Goal: Use online tool/utility: Utilize a website feature to perform a specific function

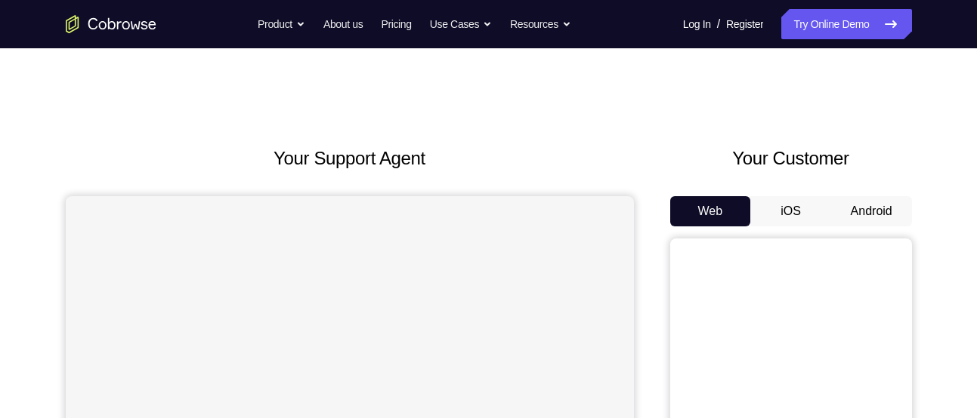
click at [875, 222] on button "Android" at bounding box center [871, 211] width 81 height 30
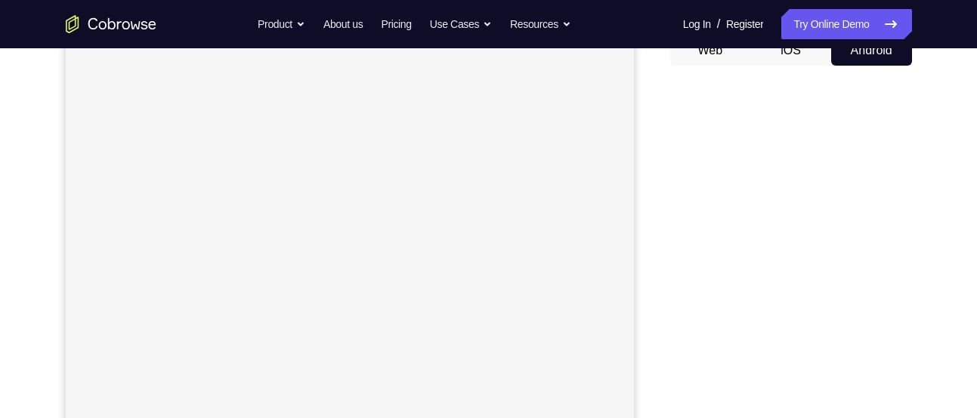
scroll to position [153, 0]
click at [874, 58] on button "Android" at bounding box center [871, 58] width 81 height 30
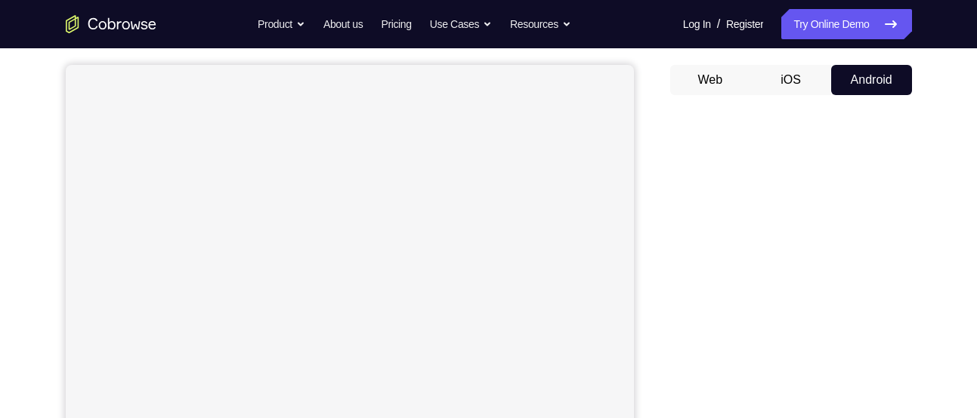
scroll to position [0, 0]
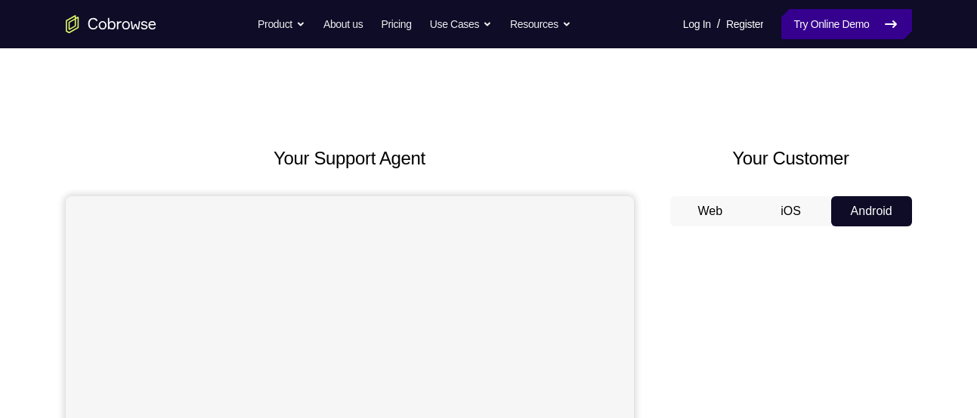
click at [823, 27] on link "Try Online Demo" at bounding box center [846, 24] width 130 height 30
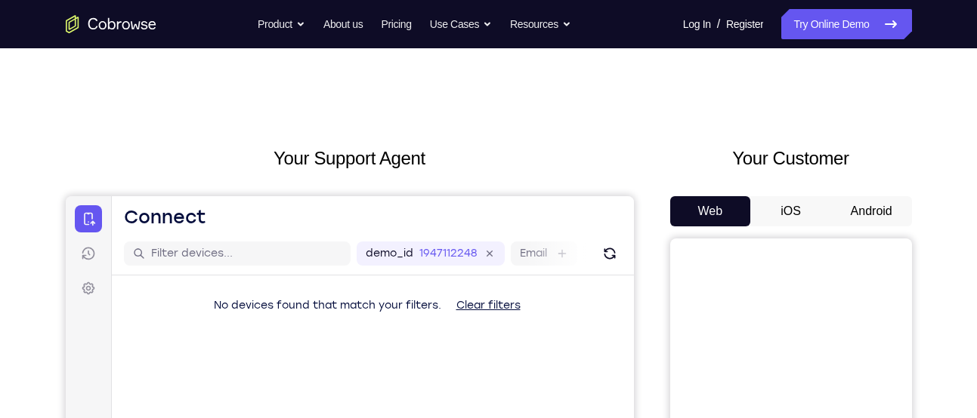
click at [863, 200] on button "Android" at bounding box center [871, 211] width 81 height 30
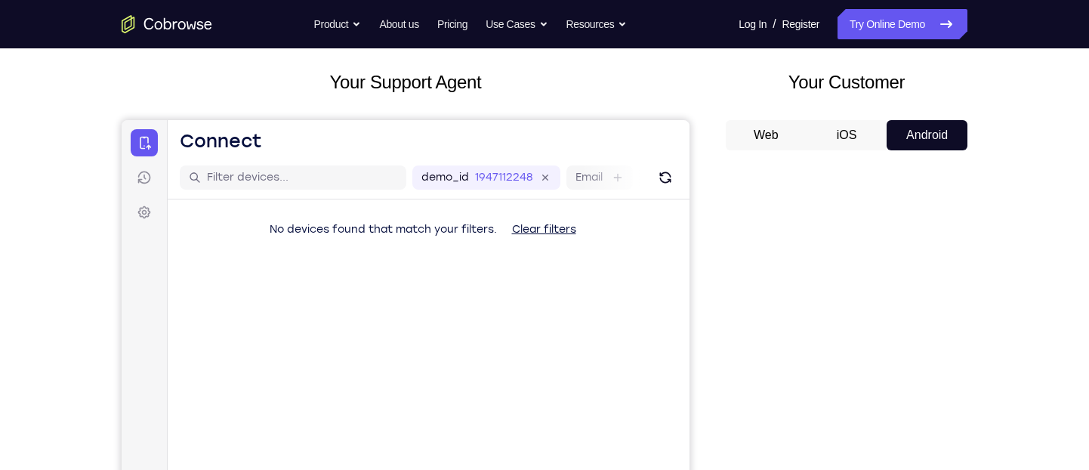
scroll to position [74, 0]
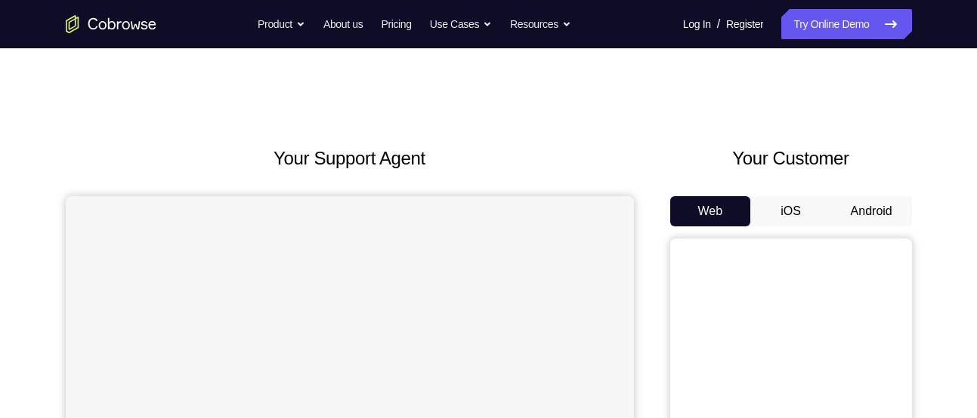
click at [872, 211] on button "Android" at bounding box center [871, 211] width 81 height 30
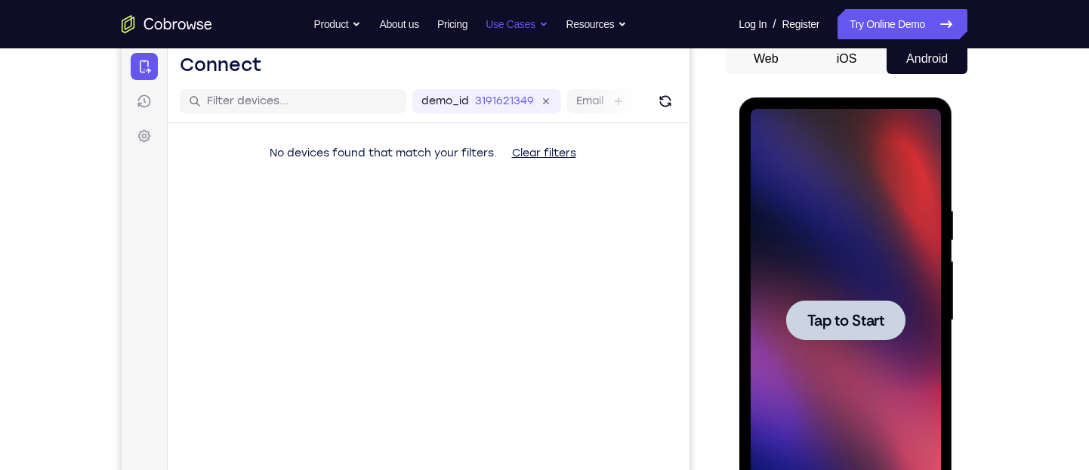
click at [813, 242] on div at bounding box center [845, 320] width 190 height 423
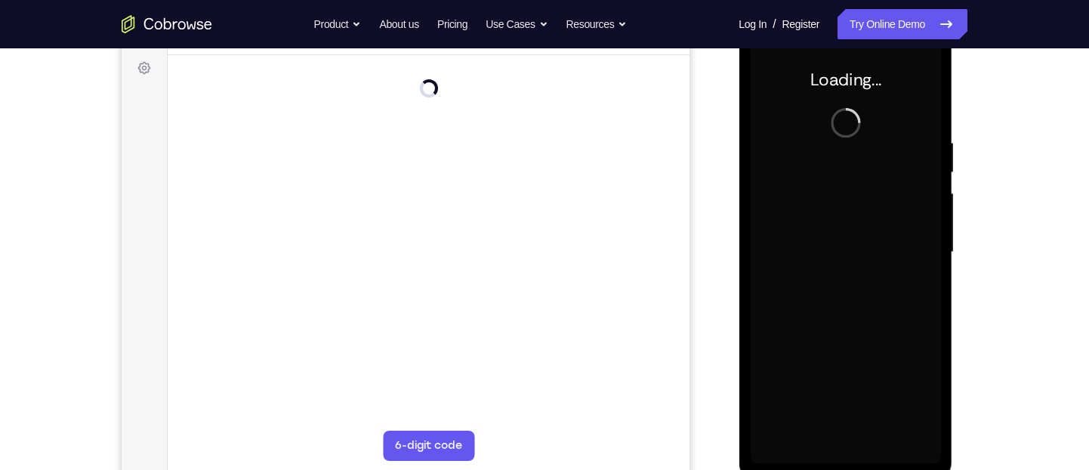
scroll to position [238, 0]
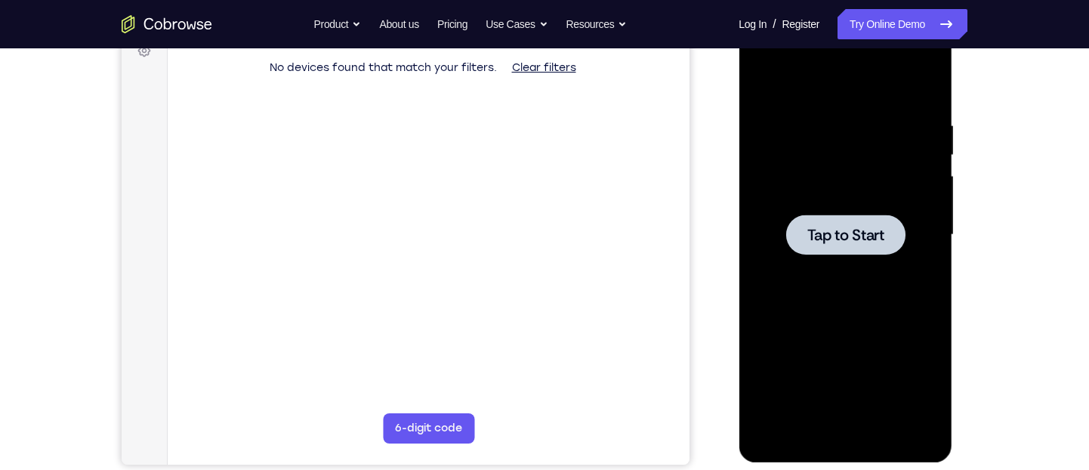
click at [897, 355] on div at bounding box center [845, 234] width 190 height 423
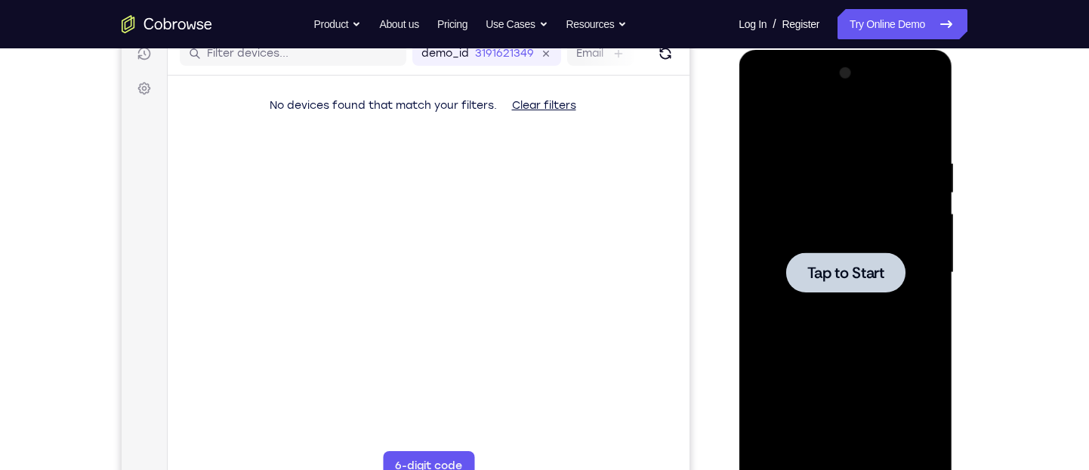
click at [897, 355] on div at bounding box center [845, 272] width 190 height 423
drag, startPoint x: 897, startPoint y: 393, endPoint x: 897, endPoint y: 355, distance: 37.8
click at [897, 355] on div at bounding box center [845, 272] width 190 height 423
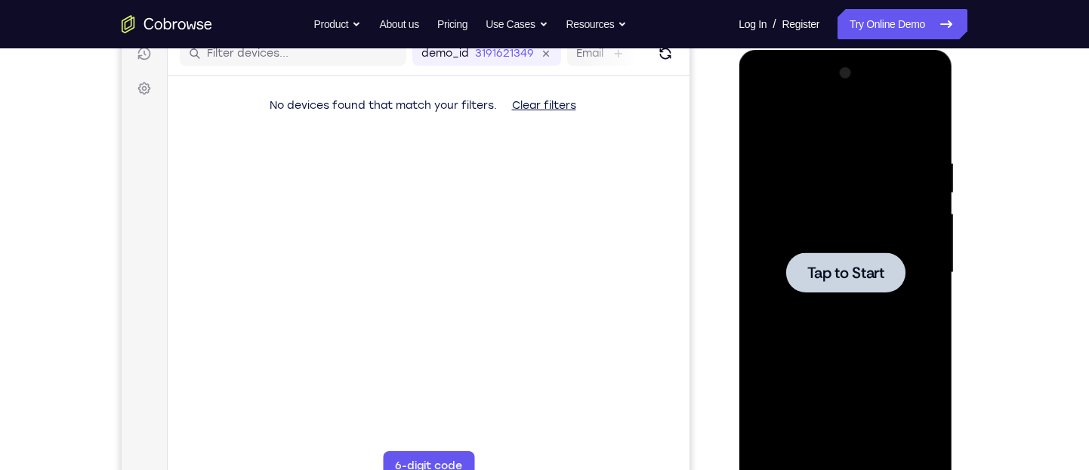
click at [897, 355] on div at bounding box center [845, 272] width 190 height 423
click at [837, 273] on span "Tap to Start" at bounding box center [845, 272] width 77 height 15
click at [837, 157] on div at bounding box center [845, 272] width 190 height 423
click at [750, 205] on div at bounding box center [845, 272] width 190 height 423
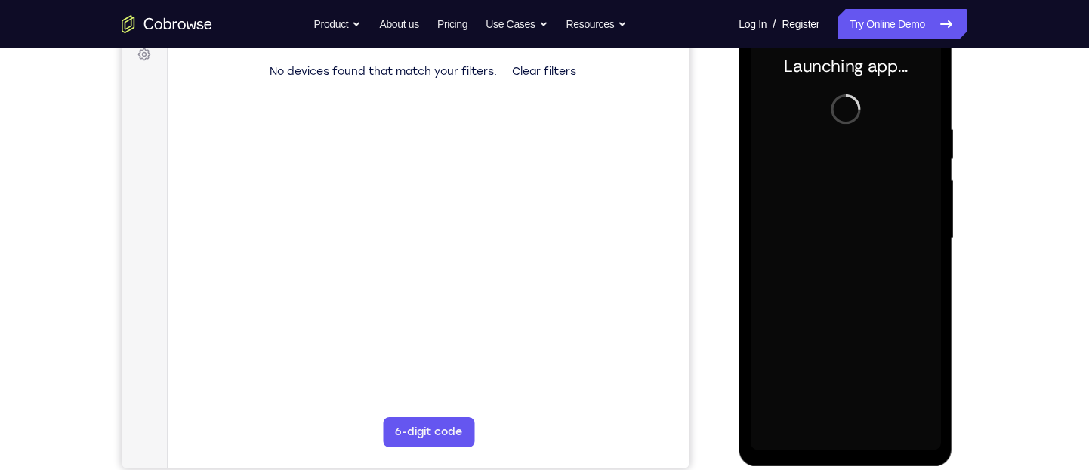
scroll to position [239, 0]
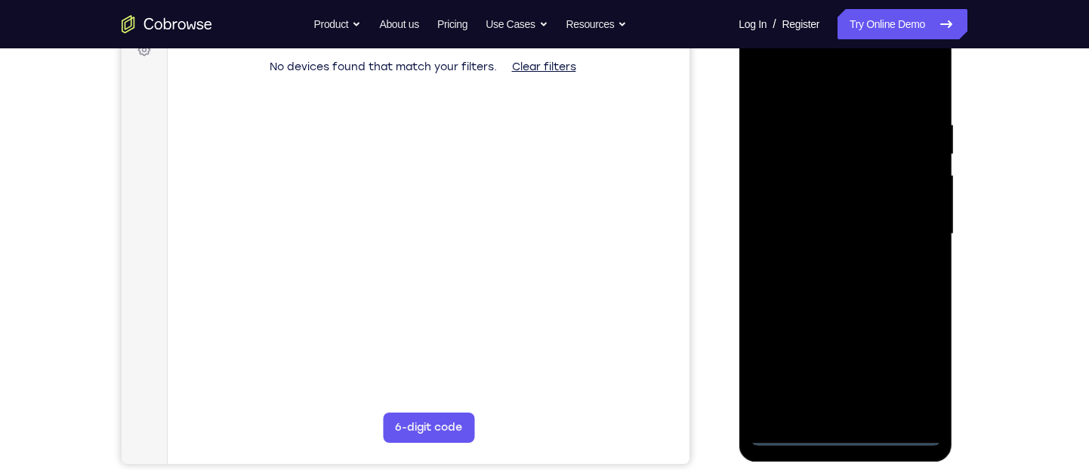
click at [843, 418] on div at bounding box center [845, 234] width 190 height 423
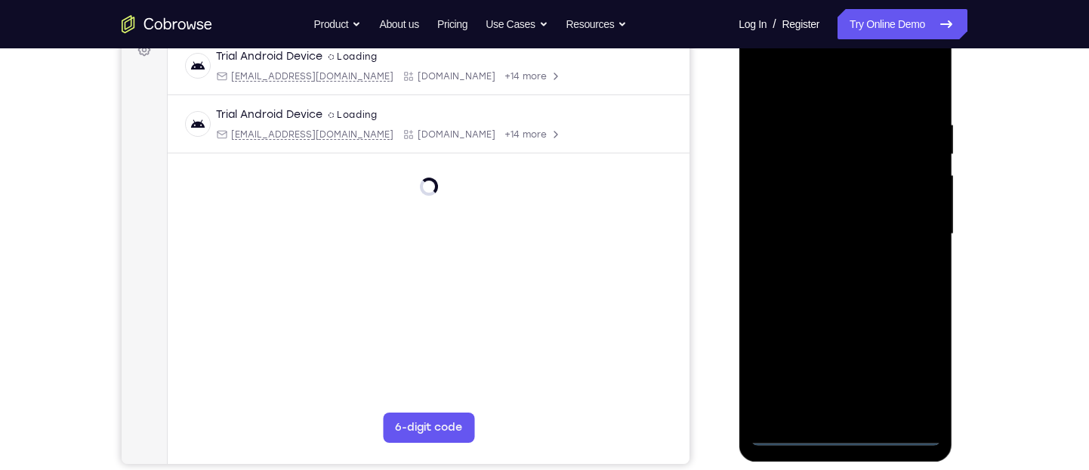
click at [914, 377] on div at bounding box center [845, 234] width 190 height 423
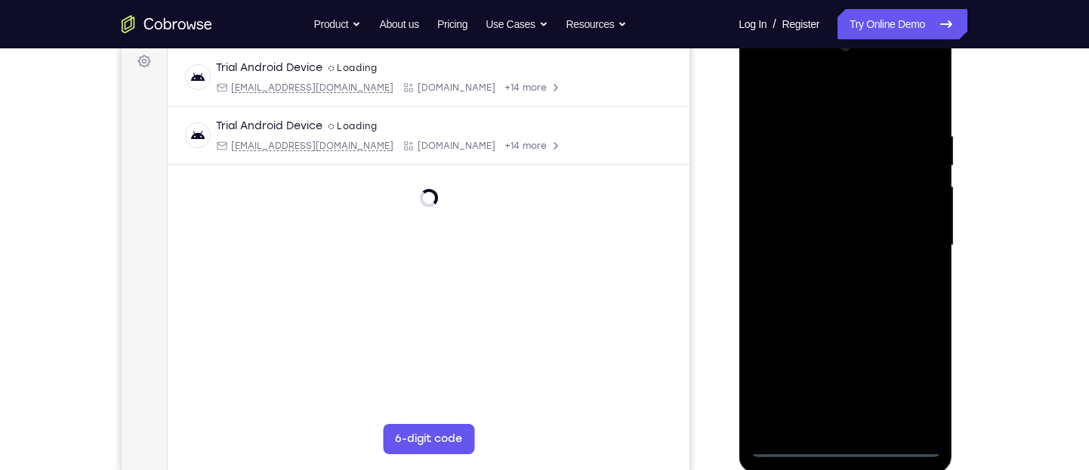
scroll to position [227, 0]
click at [795, 110] on div at bounding box center [845, 246] width 190 height 423
click at [900, 238] on div at bounding box center [845, 246] width 190 height 423
click at [831, 271] on div at bounding box center [845, 246] width 190 height 423
click at [841, 238] on div at bounding box center [845, 246] width 190 height 423
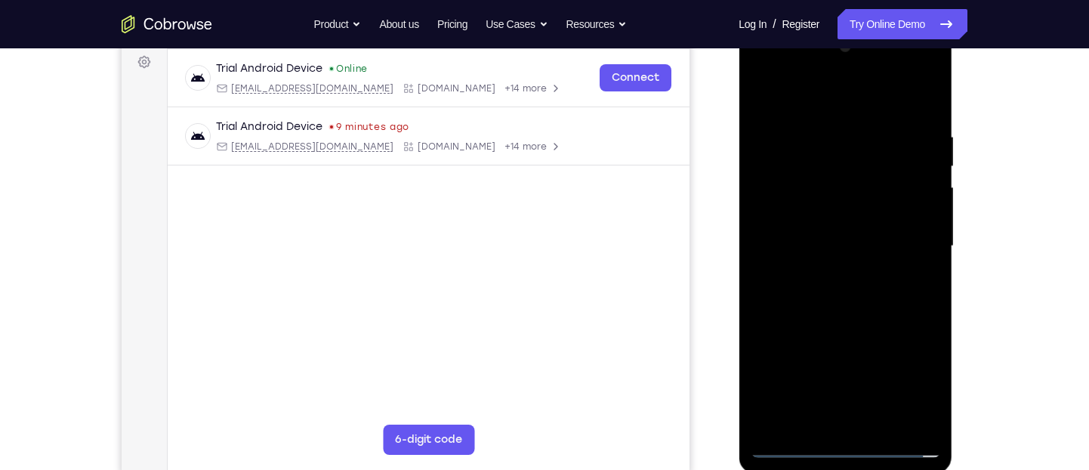
click at [810, 211] on div at bounding box center [845, 246] width 190 height 423
click at [831, 240] on div at bounding box center [845, 246] width 190 height 423
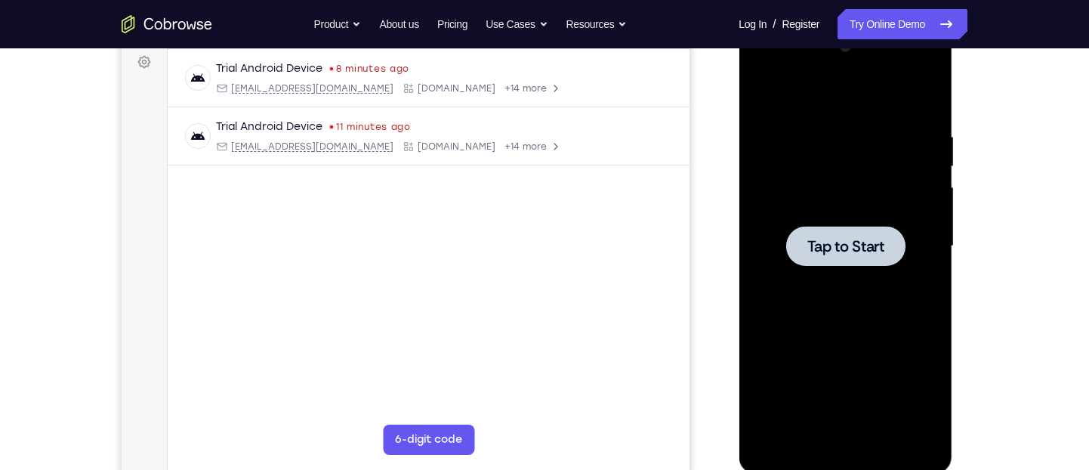
click at [761, 237] on div at bounding box center [845, 246] width 190 height 423
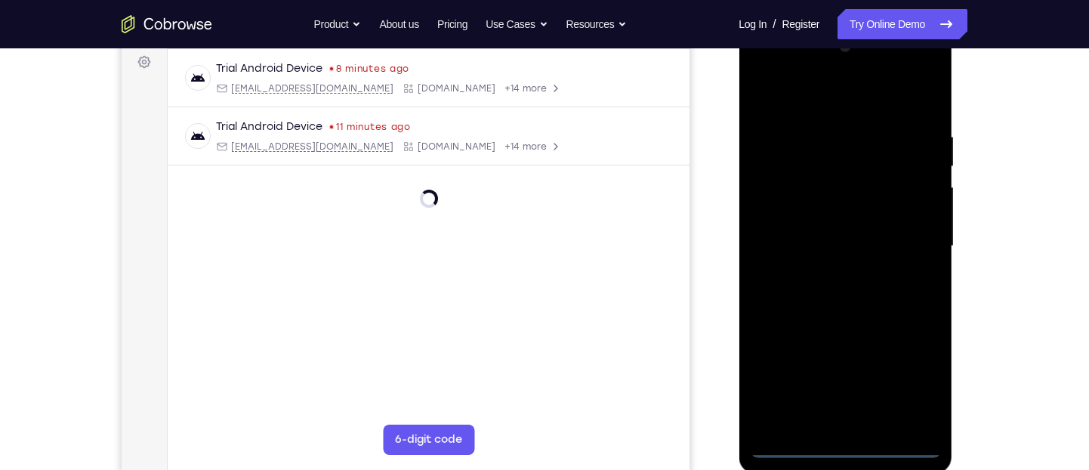
click at [844, 418] on div at bounding box center [845, 246] width 190 height 423
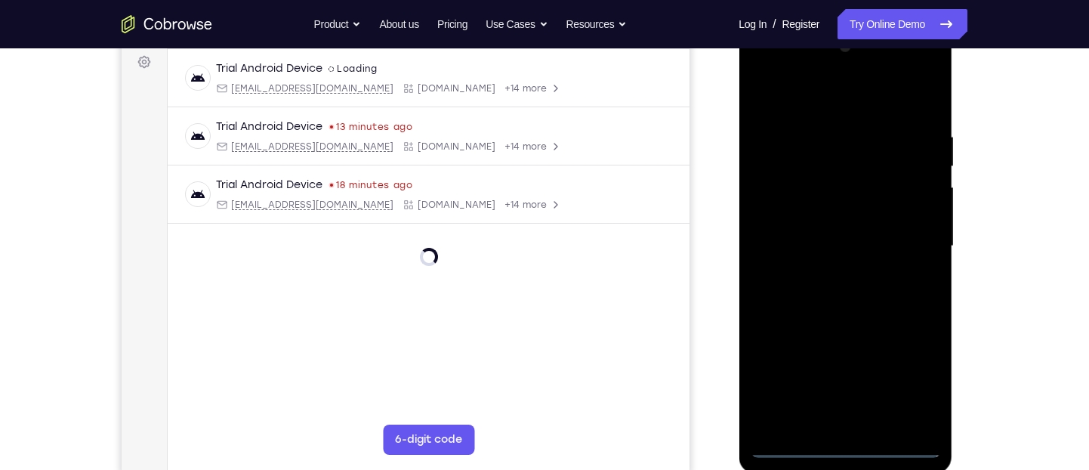
click at [911, 380] on div at bounding box center [845, 246] width 190 height 423
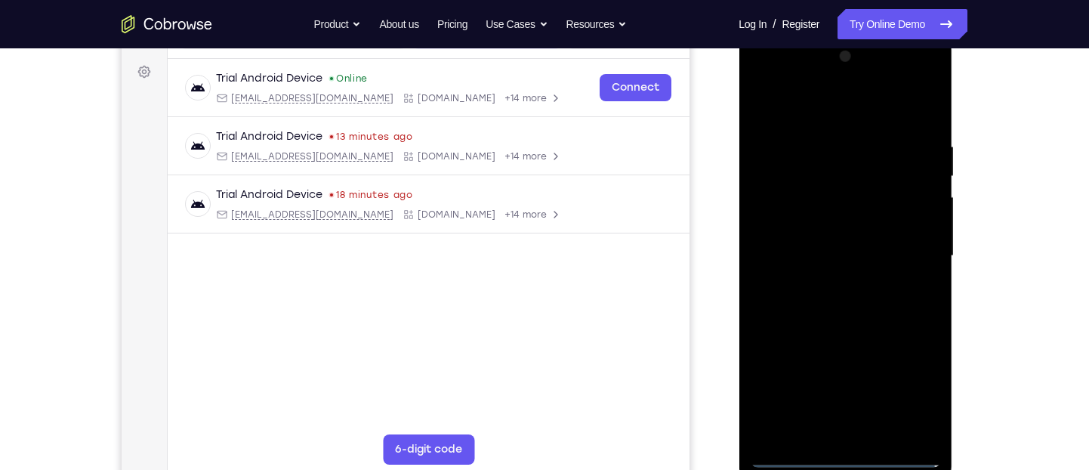
scroll to position [215, 0]
click at [823, 120] on div at bounding box center [845, 257] width 190 height 423
click at [905, 248] on div at bounding box center [845, 257] width 190 height 423
click at [832, 391] on div at bounding box center [845, 257] width 190 height 423
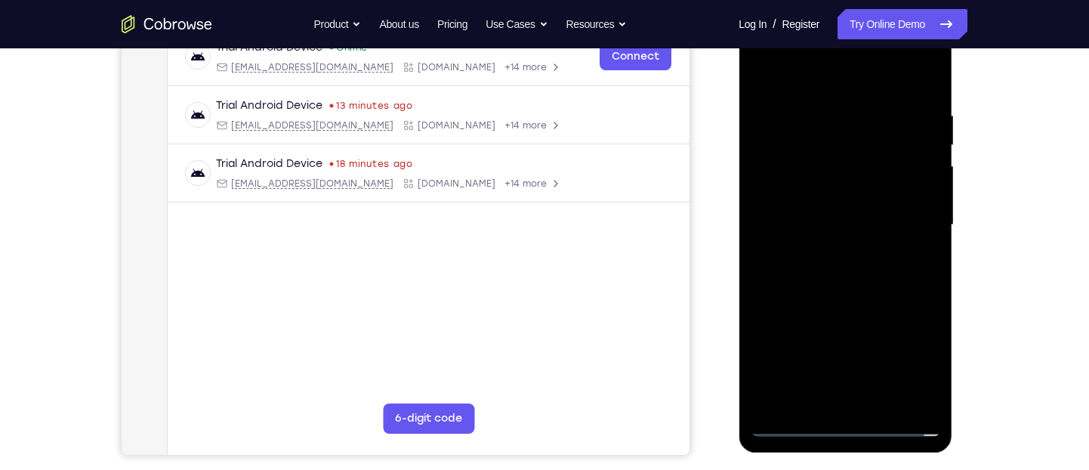
scroll to position [249, 0]
click at [860, 403] on div at bounding box center [845, 223] width 190 height 423
click at [878, 216] on div at bounding box center [845, 223] width 190 height 423
click at [823, 196] on div at bounding box center [845, 223] width 190 height 423
click at [832, 224] on div at bounding box center [845, 223] width 190 height 423
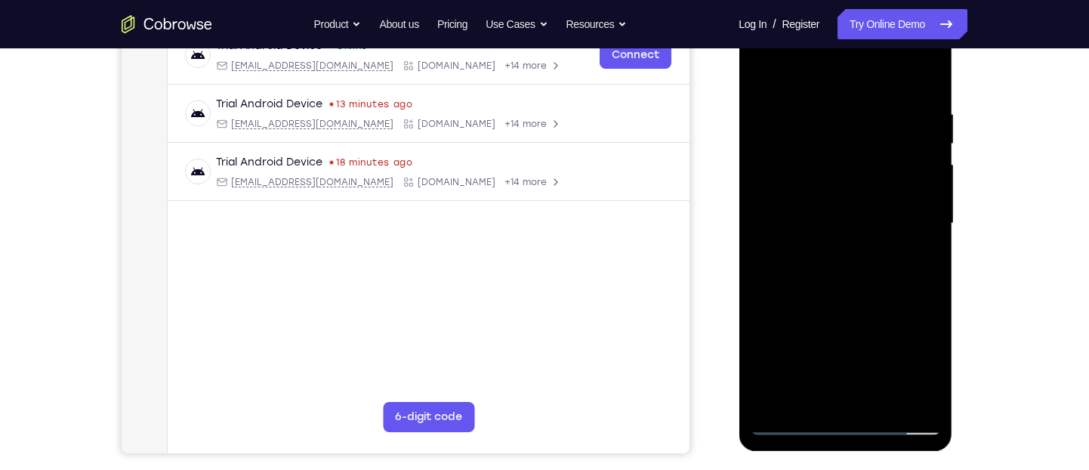
click at [796, 418] on div at bounding box center [845, 223] width 190 height 423
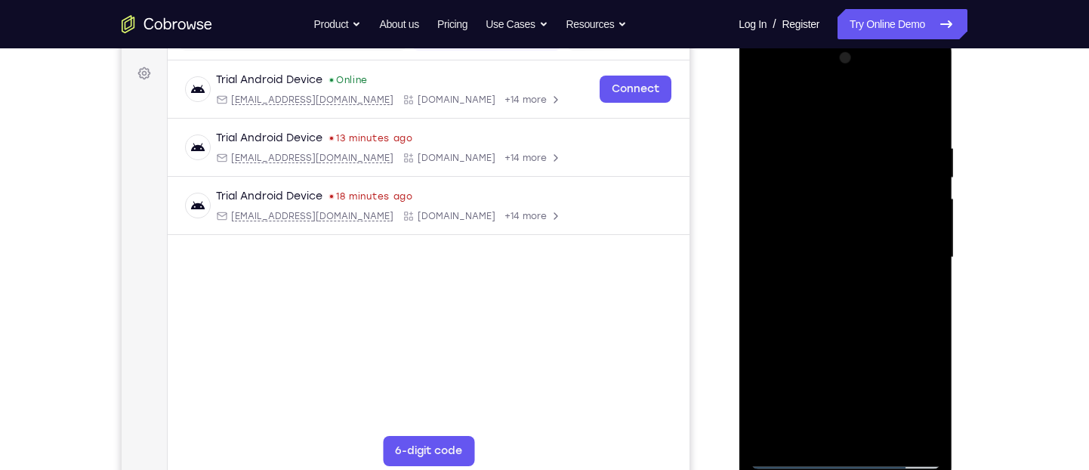
scroll to position [213, 0]
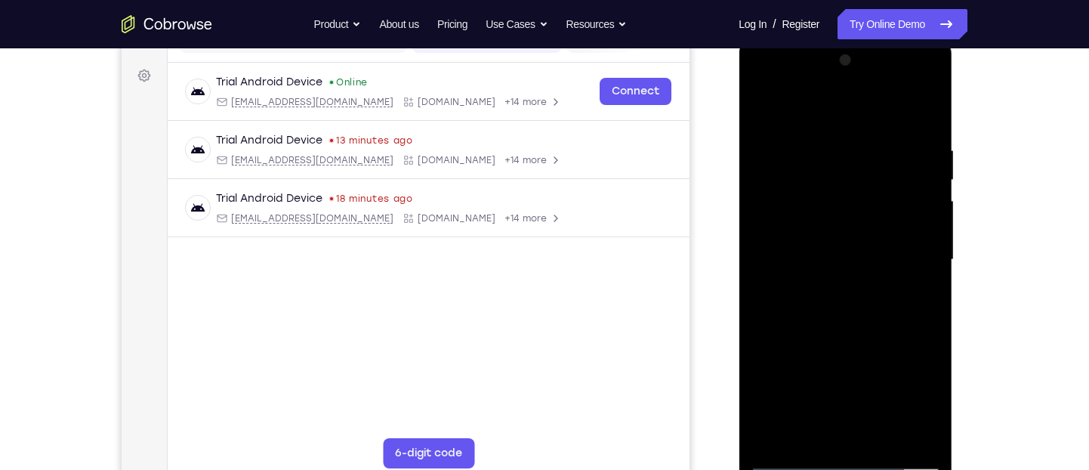
click at [860, 418] on div at bounding box center [845, 259] width 190 height 423
click at [927, 123] on div at bounding box center [845, 259] width 190 height 423
click at [926, 327] on div at bounding box center [845, 259] width 190 height 423
click at [828, 142] on div at bounding box center [845, 259] width 190 height 423
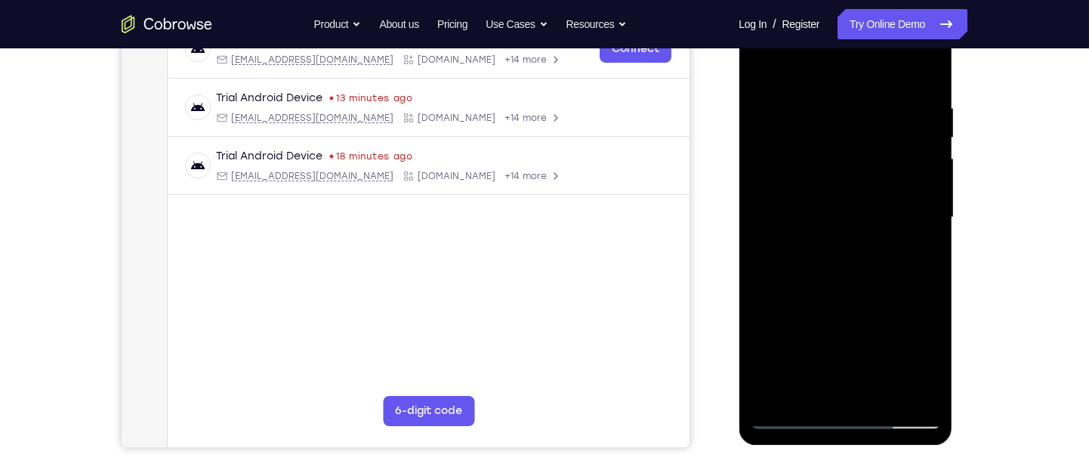
scroll to position [252, 0]
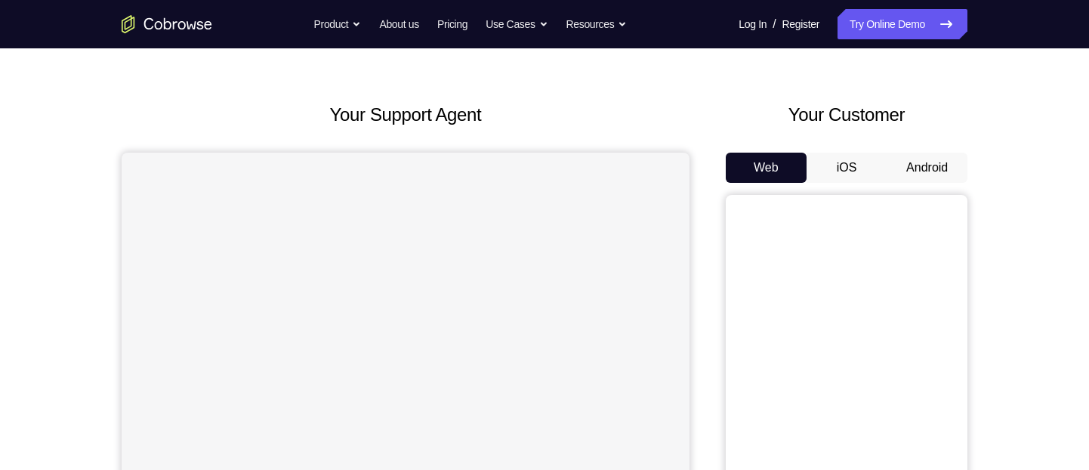
scroll to position [74, 0]
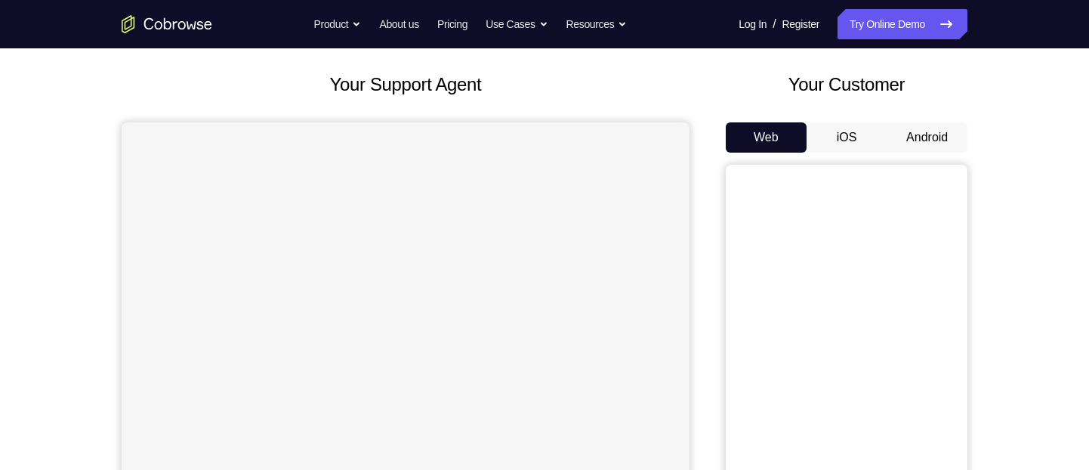
click at [923, 126] on button "Android" at bounding box center [927, 137] width 81 height 30
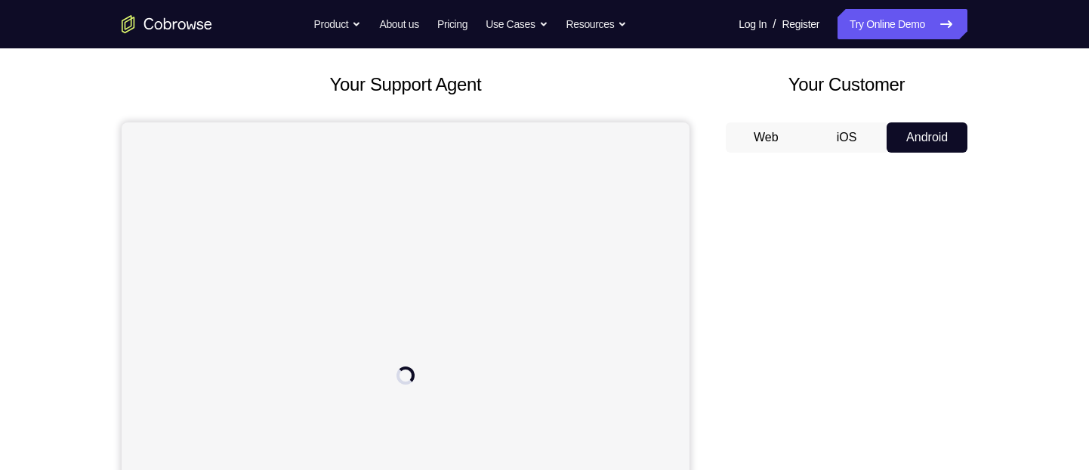
click at [847, 128] on button "iOS" at bounding box center [847, 137] width 81 height 30
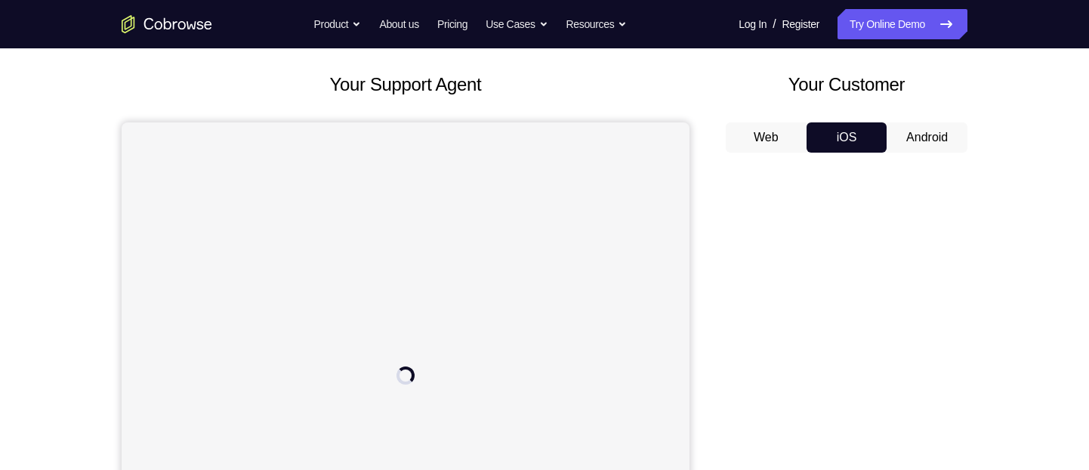
click at [927, 128] on button "Android" at bounding box center [927, 137] width 81 height 30
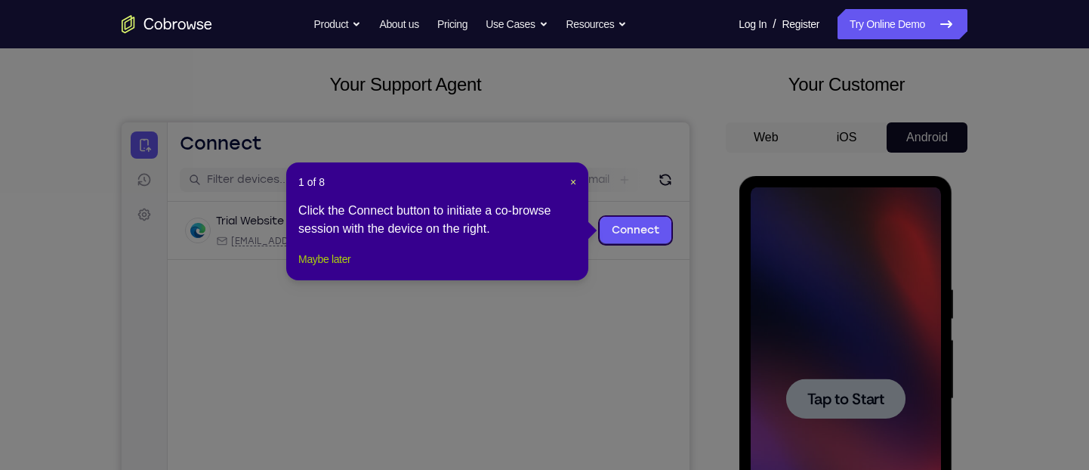
scroll to position [0, 0]
click at [338, 268] on button "Maybe later" at bounding box center [324, 259] width 52 height 18
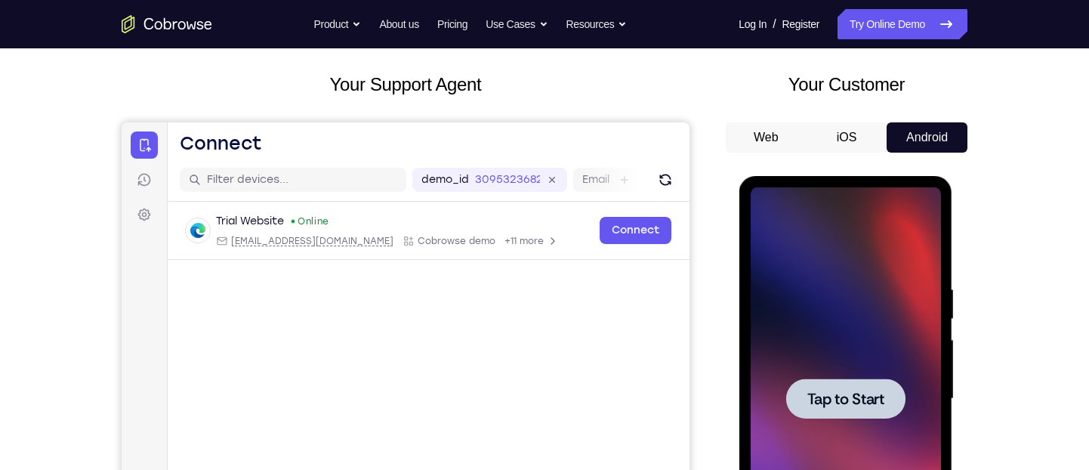
click at [746, 400] on div "Tap to Start" at bounding box center [846, 401] width 214 height 450
click at [810, 394] on span "Tap to Start" at bounding box center [845, 398] width 77 height 15
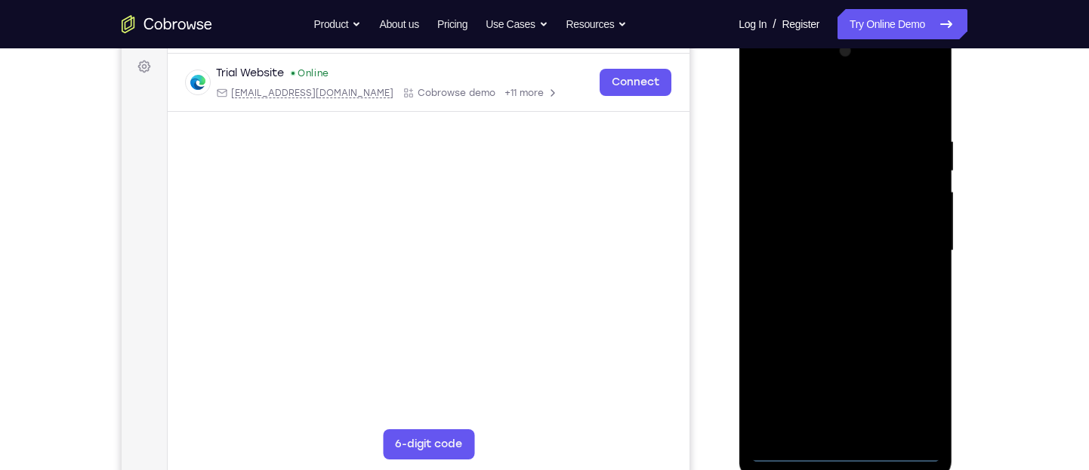
scroll to position [224, 0]
click at [847, 452] on div at bounding box center [845, 249] width 190 height 423
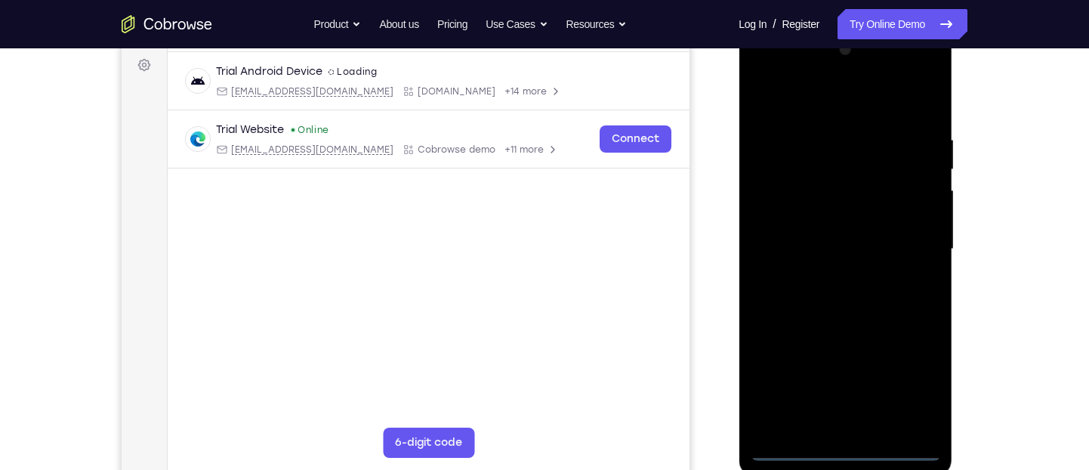
click at [908, 383] on div at bounding box center [845, 249] width 190 height 423
click at [807, 108] on div at bounding box center [845, 249] width 190 height 423
click at [911, 245] on div at bounding box center [845, 249] width 190 height 423
click at [826, 278] on div at bounding box center [845, 249] width 190 height 423
click at [852, 233] on div at bounding box center [845, 249] width 190 height 423
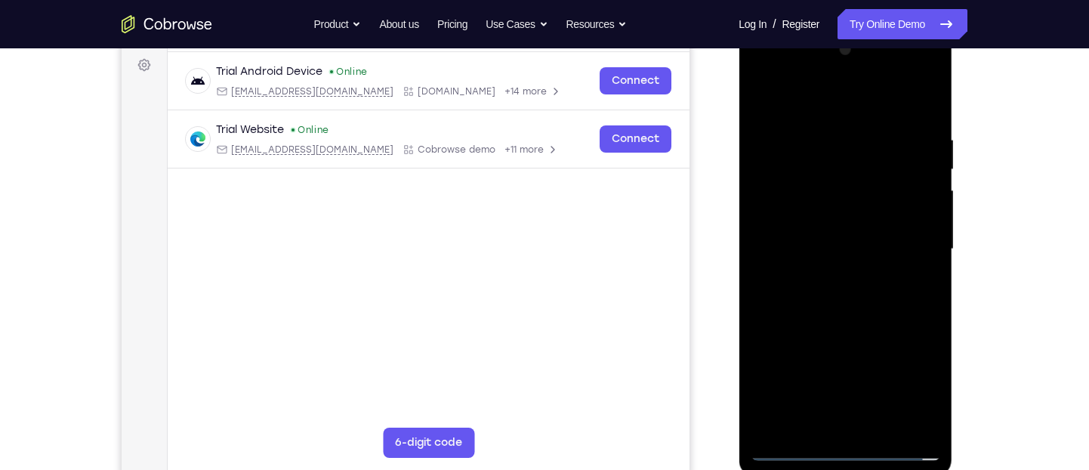
click at [823, 221] on div at bounding box center [845, 249] width 190 height 423
click at [839, 250] on div at bounding box center [845, 249] width 190 height 423
click at [836, 296] on div at bounding box center [845, 249] width 190 height 423
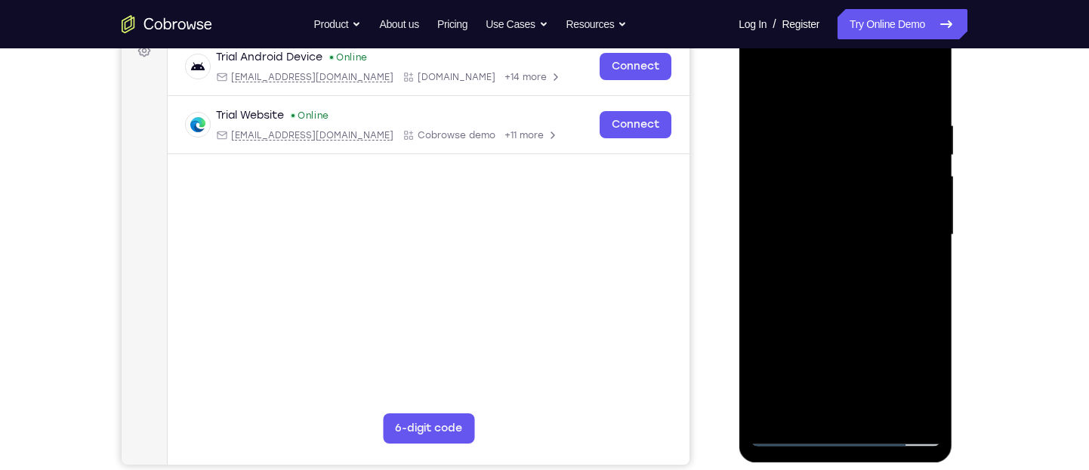
scroll to position [239, 0]
click at [860, 305] on div at bounding box center [845, 234] width 190 height 423
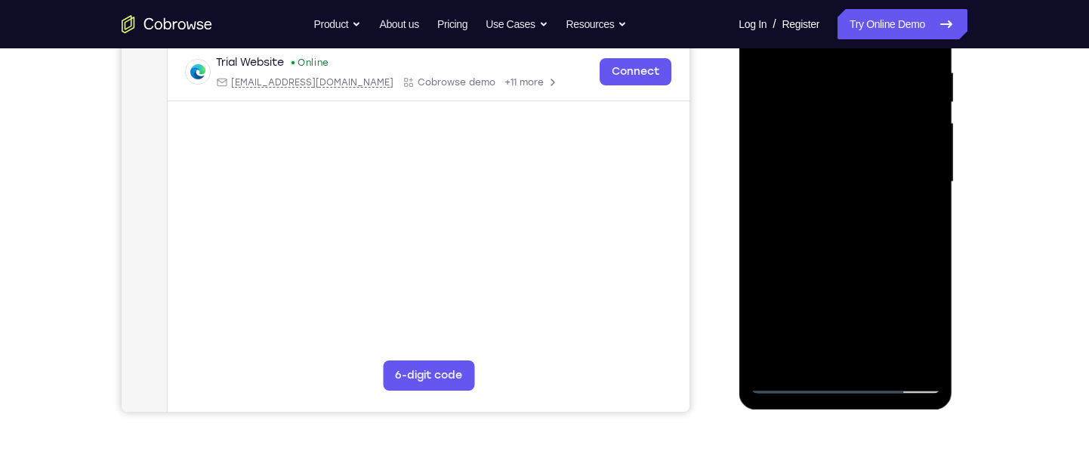
scroll to position [268, 0]
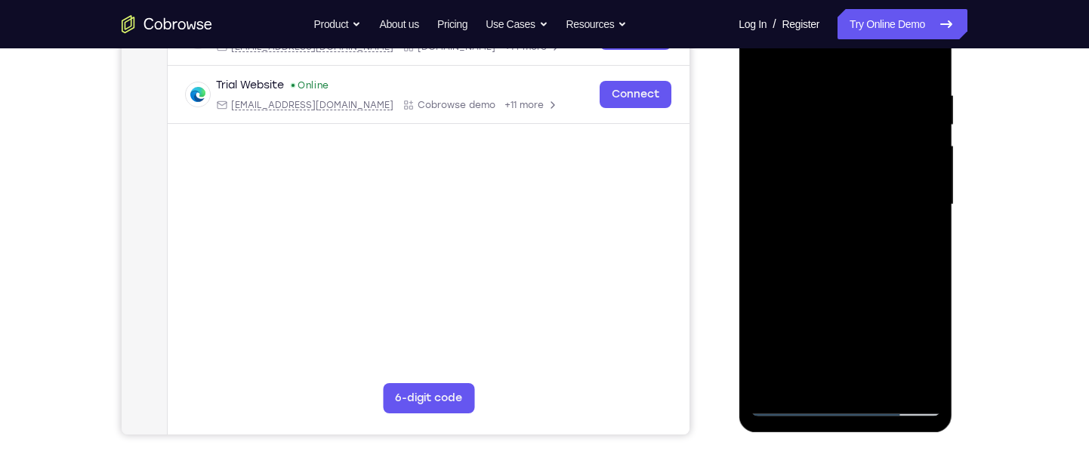
drag, startPoint x: 865, startPoint y: 309, endPoint x: 863, endPoint y: 217, distance: 92.2
click at [863, 217] on div at bounding box center [845, 204] width 190 height 423
drag, startPoint x: 853, startPoint y: 184, endPoint x: 836, endPoint y: 352, distance: 169.2
click at [836, 352] on div at bounding box center [845, 204] width 190 height 423
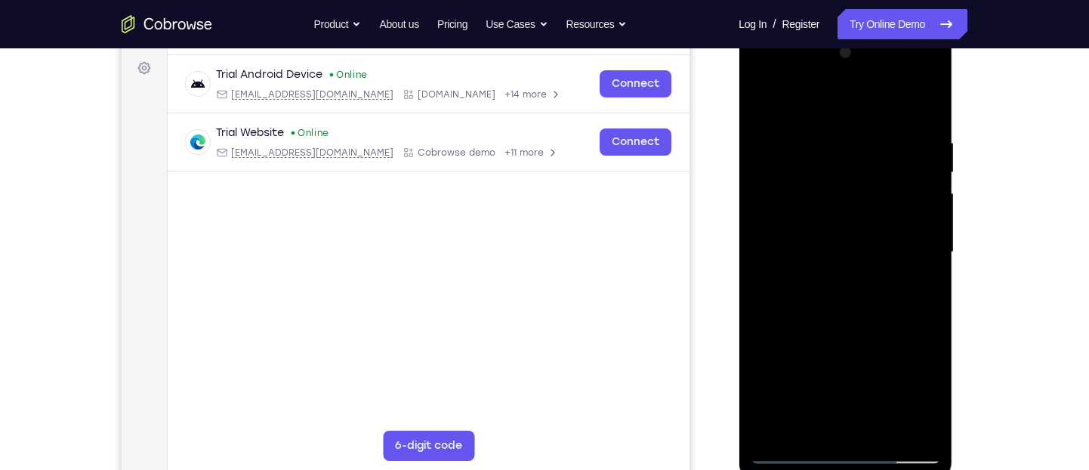
scroll to position [213, 0]
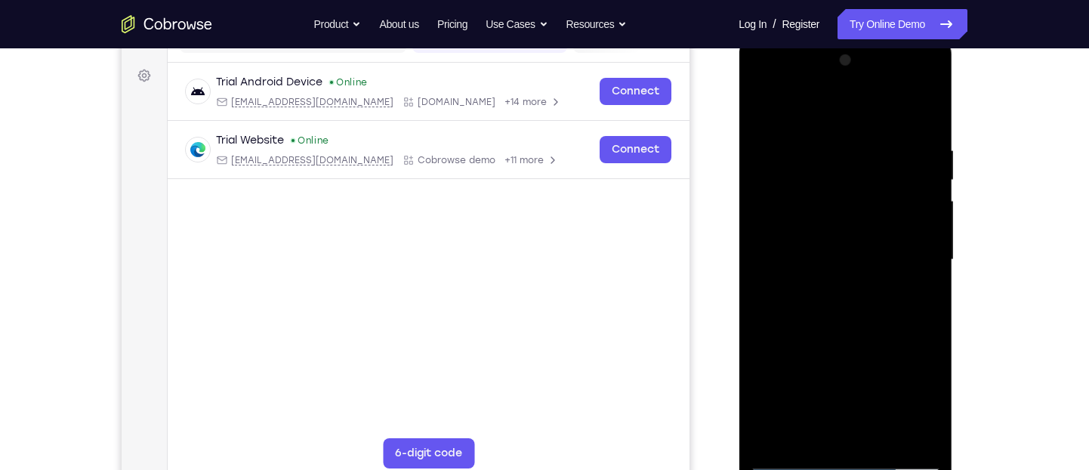
click at [832, 140] on div at bounding box center [845, 259] width 190 height 423
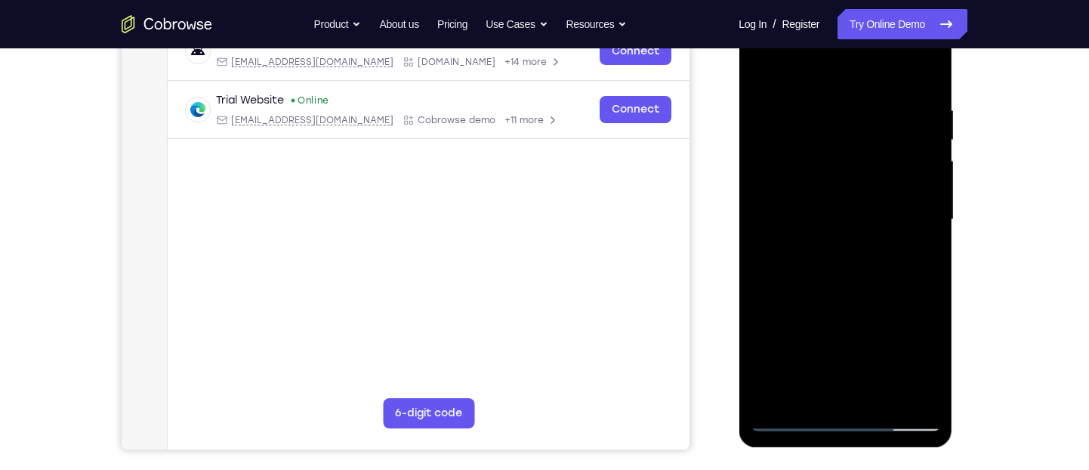
scroll to position [244, 0]
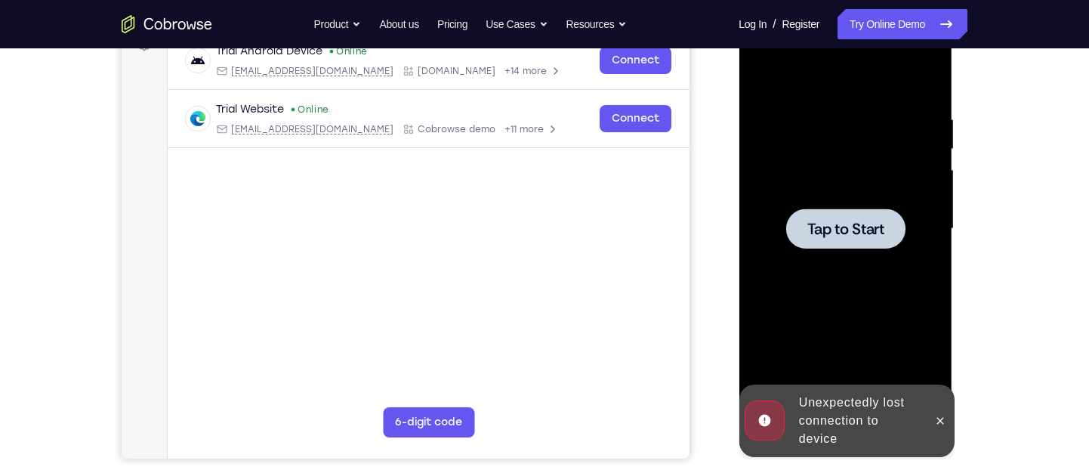
click at [852, 267] on div at bounding box center [845, 228] width 190 height 423
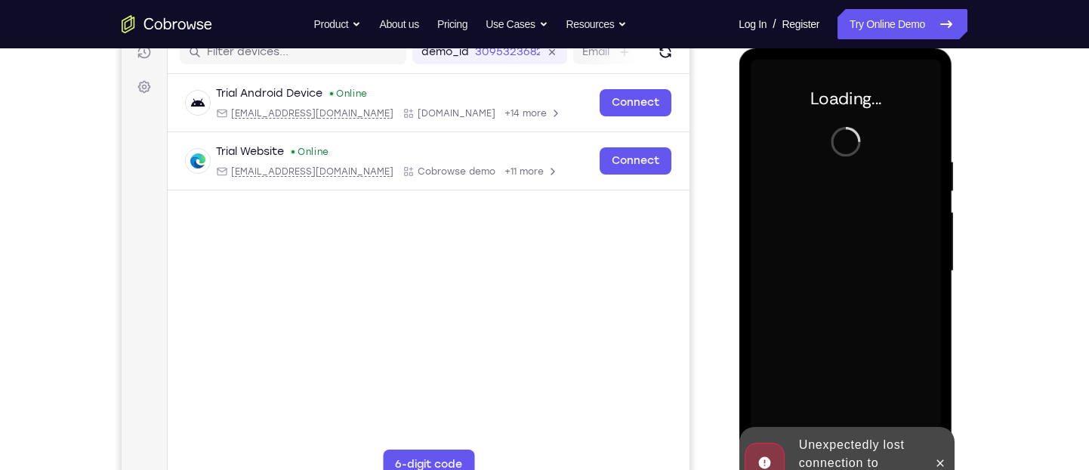
scroll to position [202, 0]
